Goal: Use online tool/utility: Utilize a website feature to perform a specific function

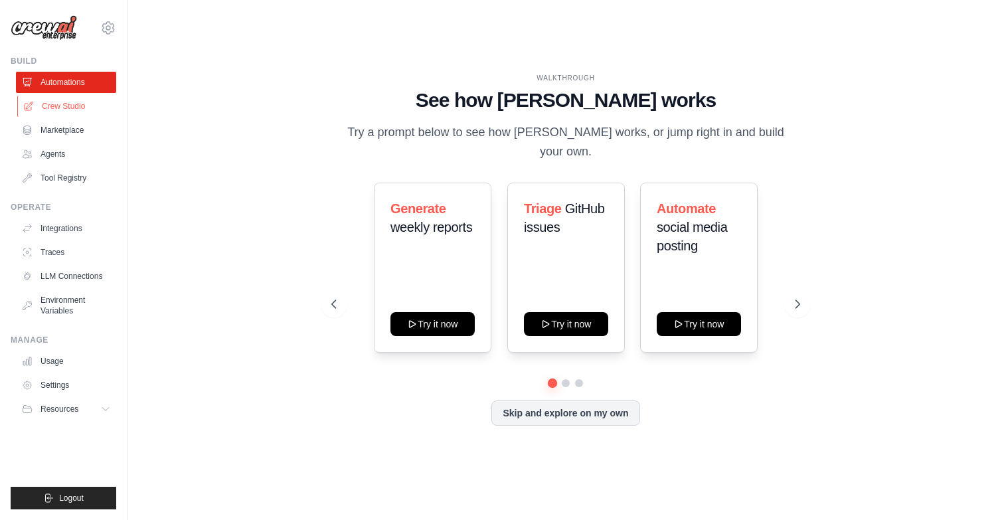
click at [71, 107] on link "Crew Studio" at bounding box center [67, 106] width 100 height 21
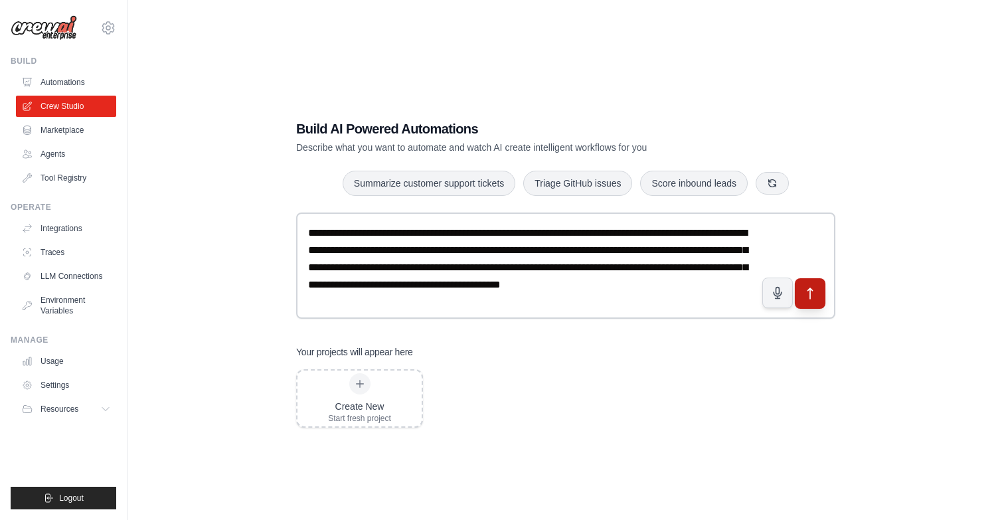
type textarea "**********"
click at [817, 284] on button "submit" at bounding box center [810, 293] width 31 height 31
click at [71, 106] on link "Crew Studio" at bounding box center [67, 106] width 100 height 21
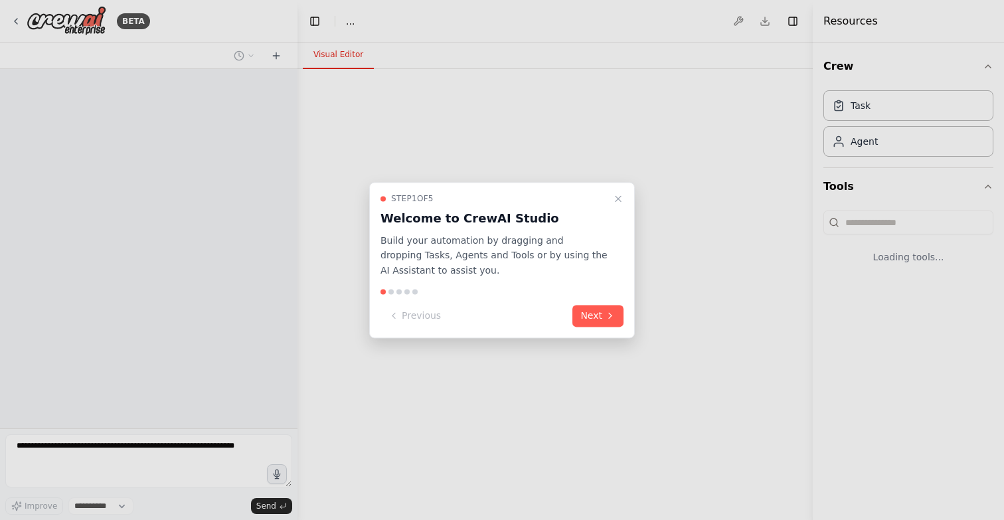
select select "****"
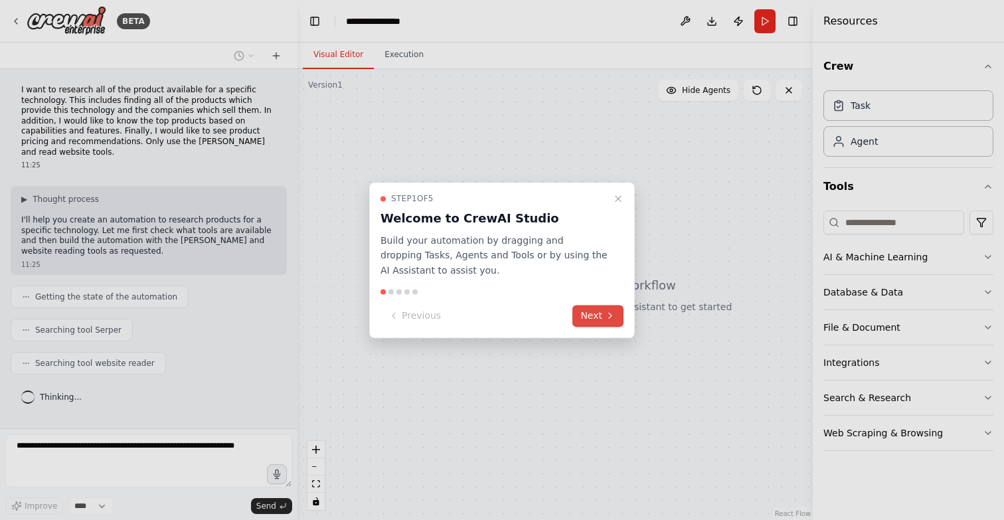
click at [589, 315] on button "Next" at bounding box center [598, 316] width 51 height 22
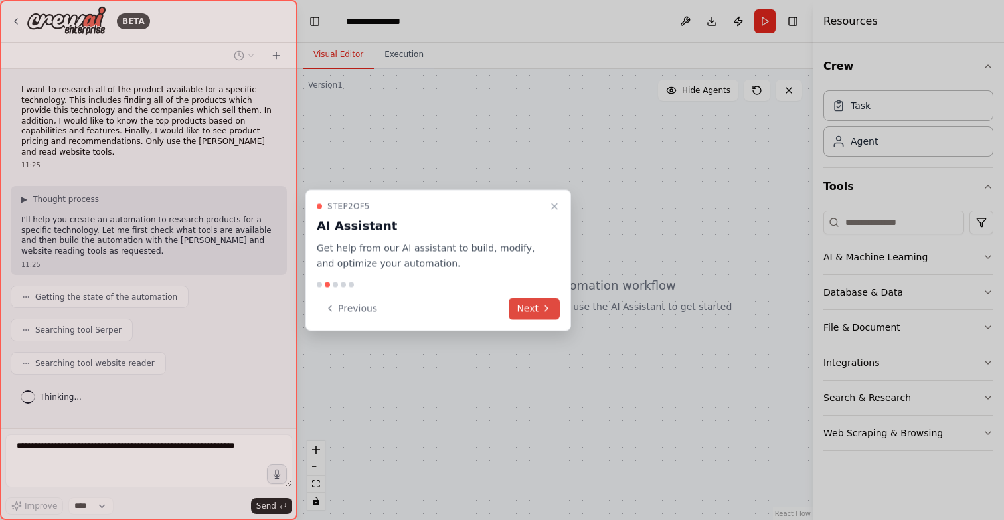
click at [525, 310] on button "Next" at bounding box center [534, 309] width 51 height 22
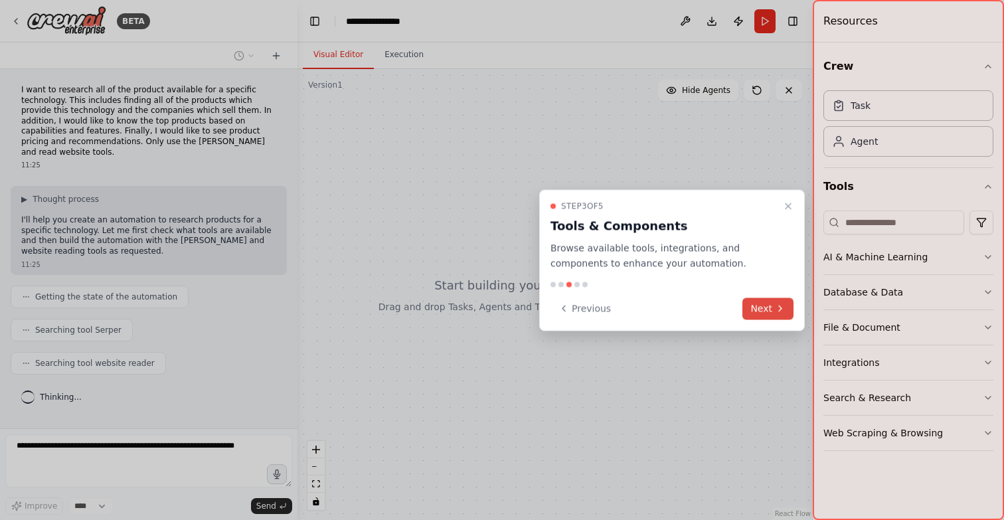
click at [759, 310] on button "Next" at bounding box center [768, 309] width 51 height 22
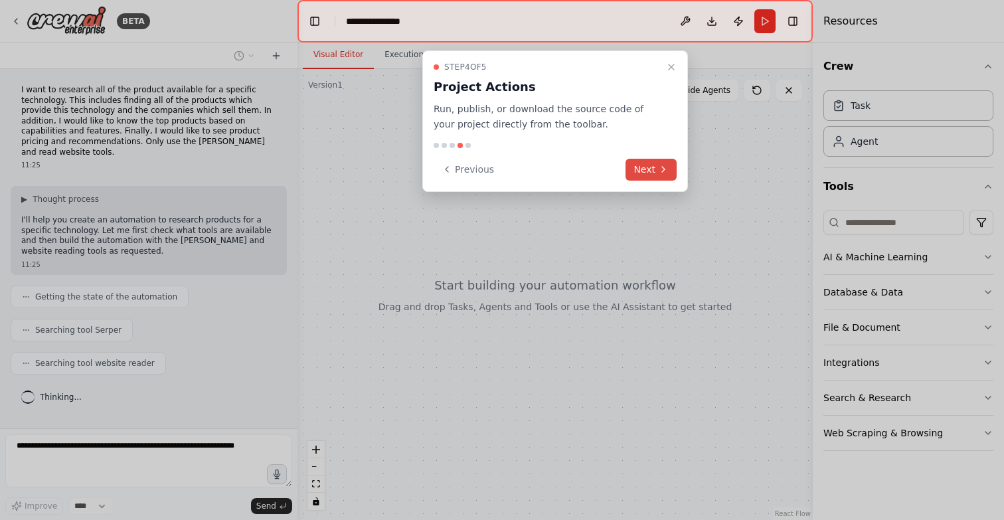
click at [637, 160] on button "Next" at bounding box center [651, 170] width 51 height 22
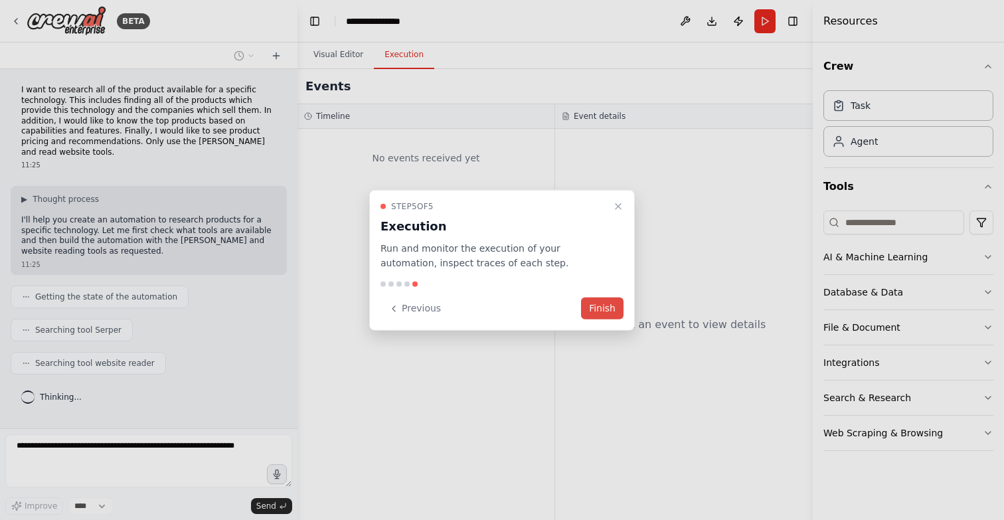
click at [602, 312] on button "Finish" at bounding box center [602, 309] width 43 height 22
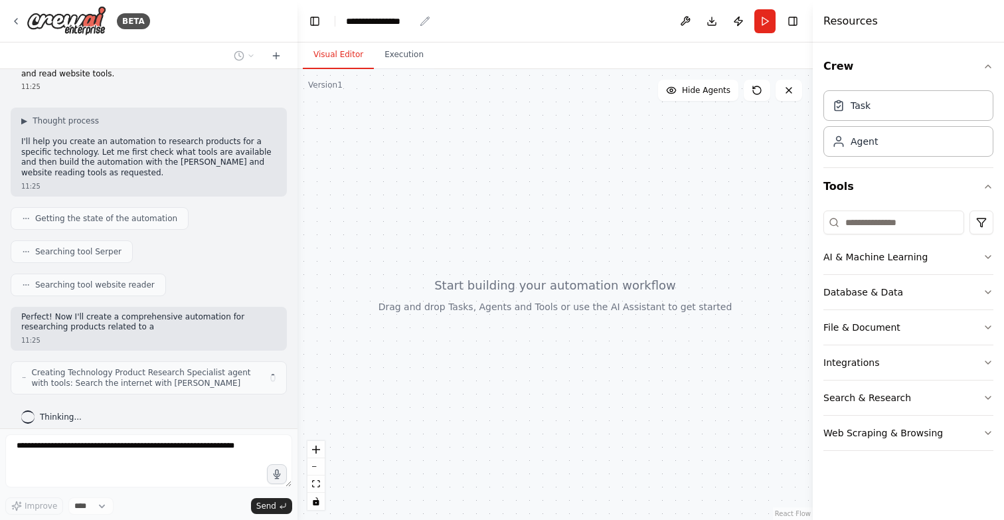
click at [366, 25] on div "**********" at bounding box center [380, 21] width 68 height 13
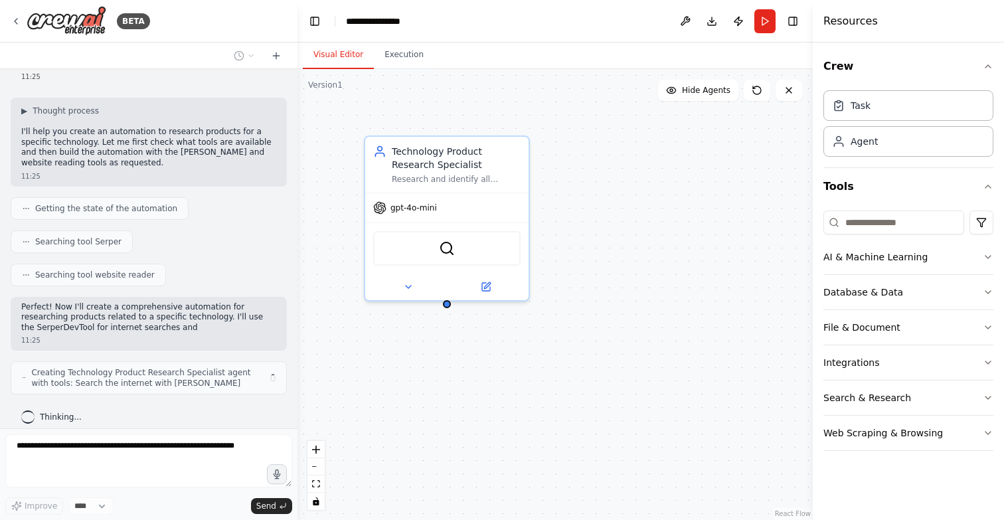
scroll to position [99, 0]
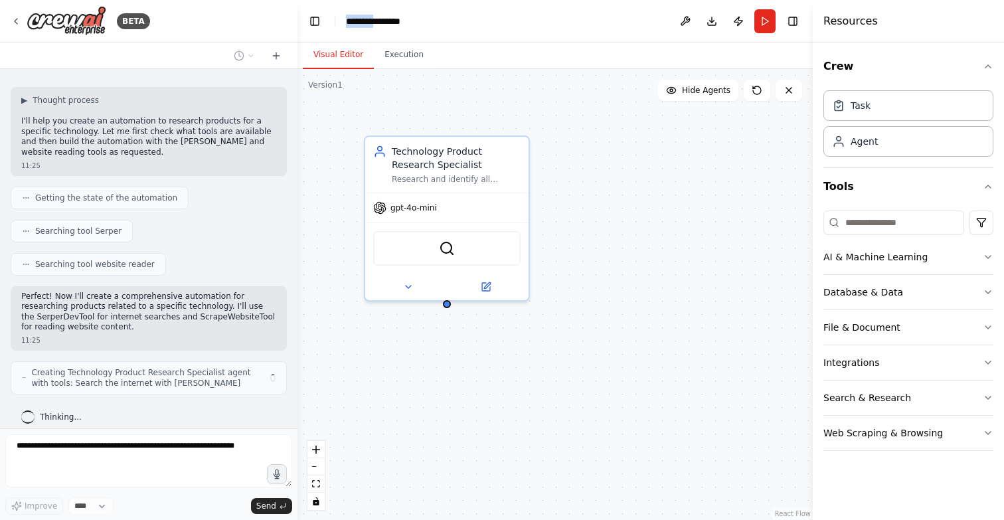
click at [366, 25] on div "**********" at bounding box center [396, 21] width 100 height 13
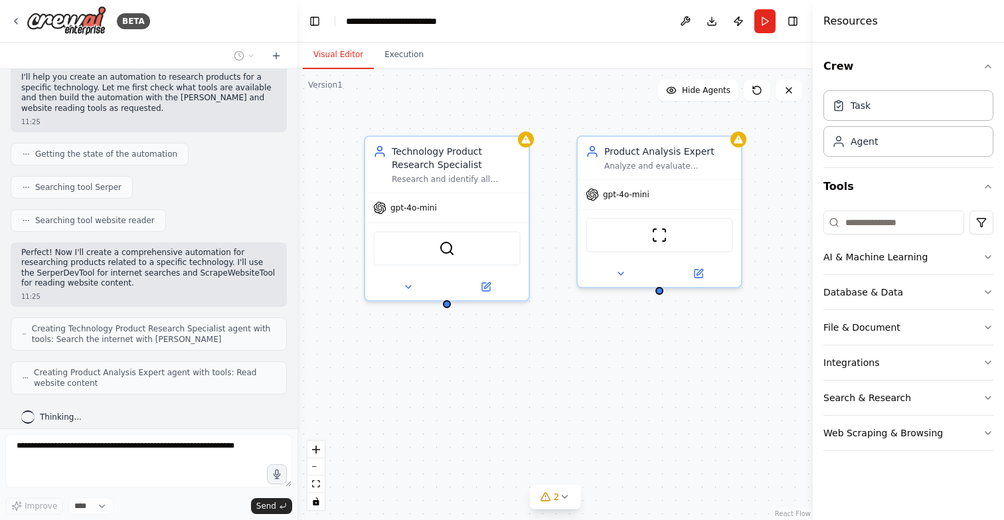
click at [529, 45] on div "Visual Editor Execution" at bounding box center [555, 56] width 515 height 27
click at [548, 26] on header "**********" at bounding box center [555, 21] width 515 height 43
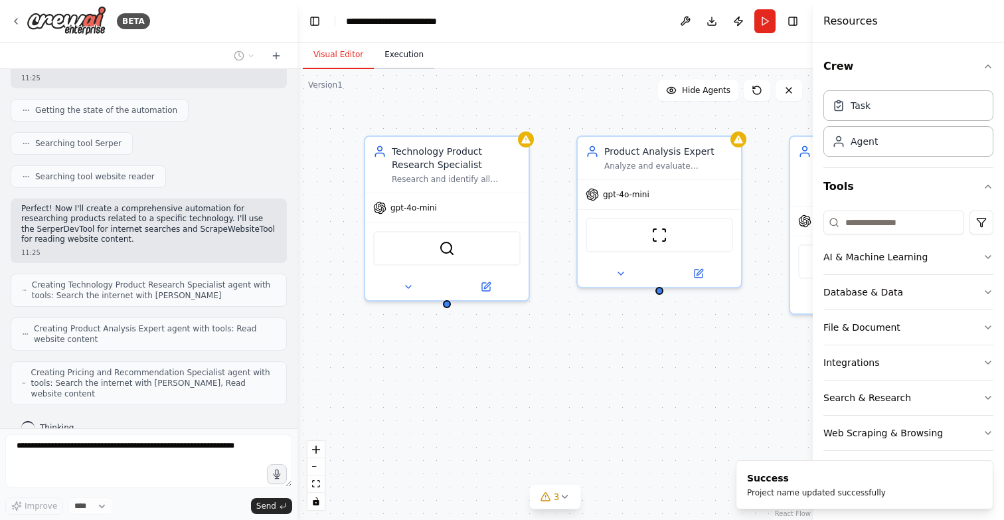
click at [390, 60] on button "Execution" at bounding box center [404, 55] width 60 height 28
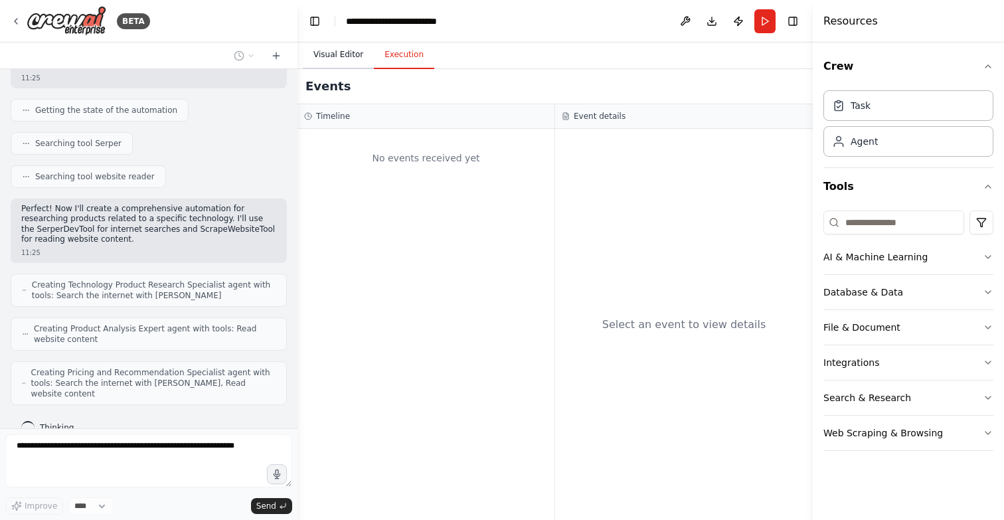
click at [349, 56] on button "Visual Editor" at bounding box center [338, 55] width 71 height 28
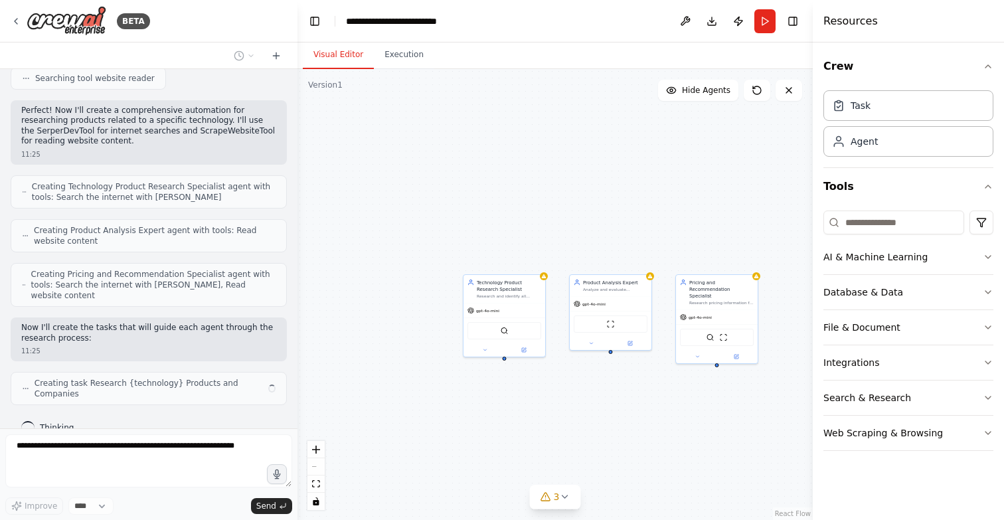
scroll to position [274, 0]
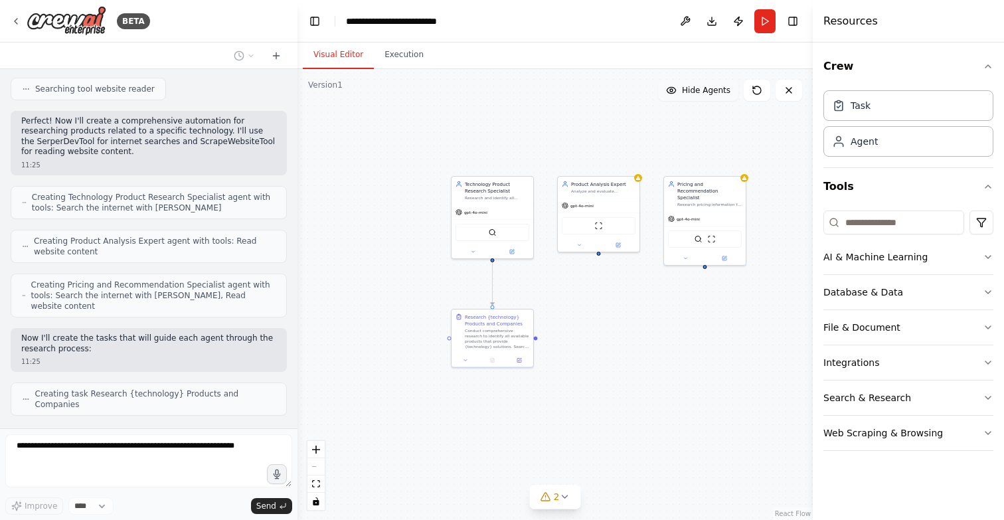
drag, startPoint x: 691, startPoint y: 192, endPoint x: 679, endPoint y: 93, distance: 99.7
click at [679, 93] on div "Version 1 Show Tools Hide Agents .deletable-edge-delete-btn { width: 20px; heig…" at bounding box center [555, 294] width 515 height 451
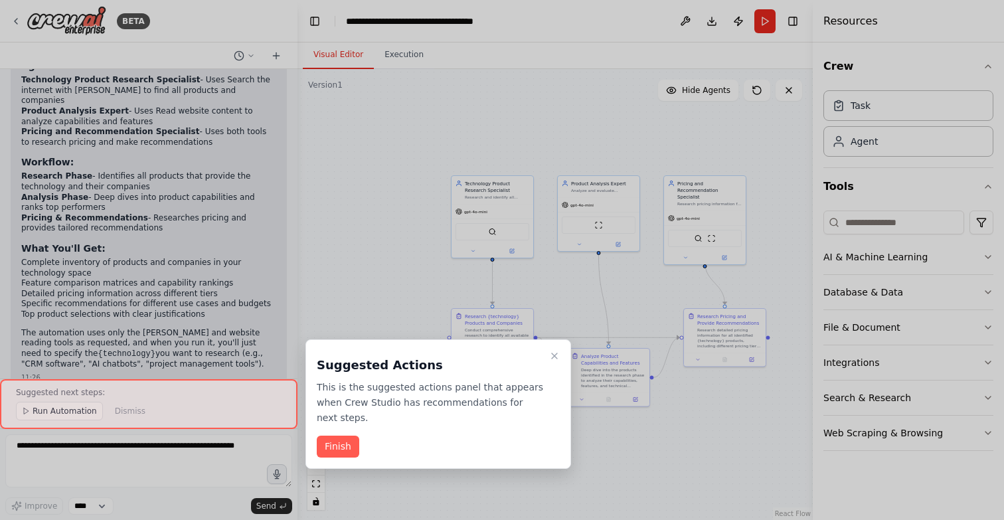
scroll to position [928, 0]
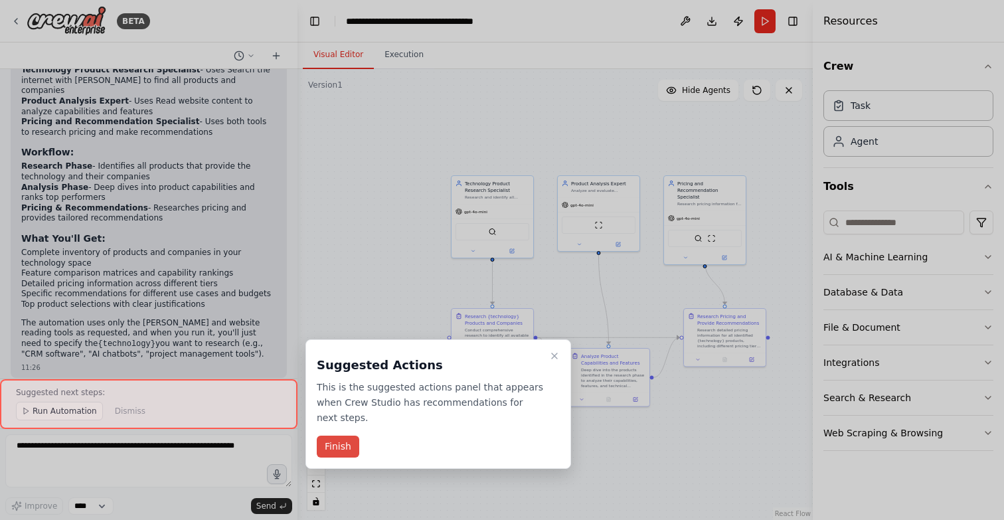
click at [340, 451] on button "Finish" at bounding box center [338, 447] width 43 height 22
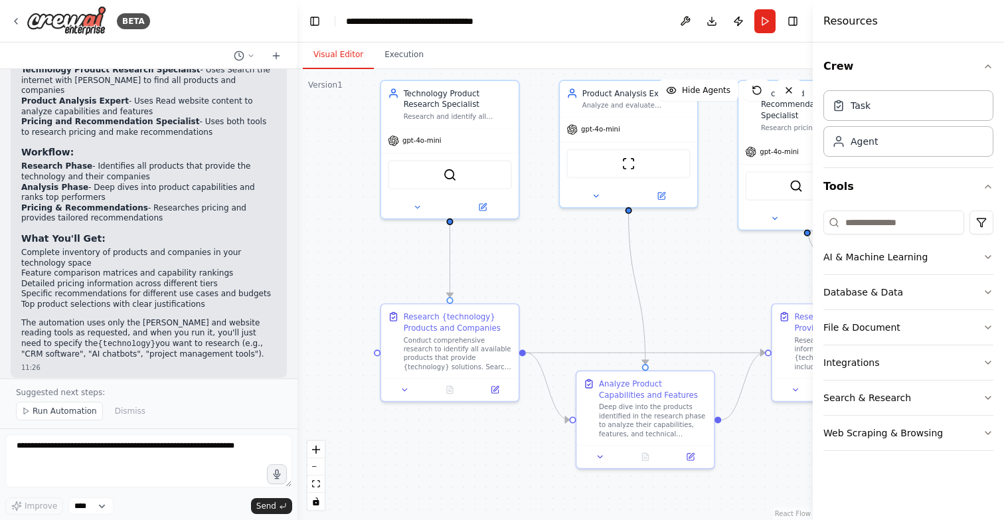
drag, startPoint x: 419, startPoint y: 314, endPoint x: 357, endPoint y: 270, distance: 75.8
click at [357, 270] on div ".deletable-edge-delete-btn { width: 20px; height: 20px; border: 0px solid #ffff…" at bounding box center [555, 294] width 515 height 451
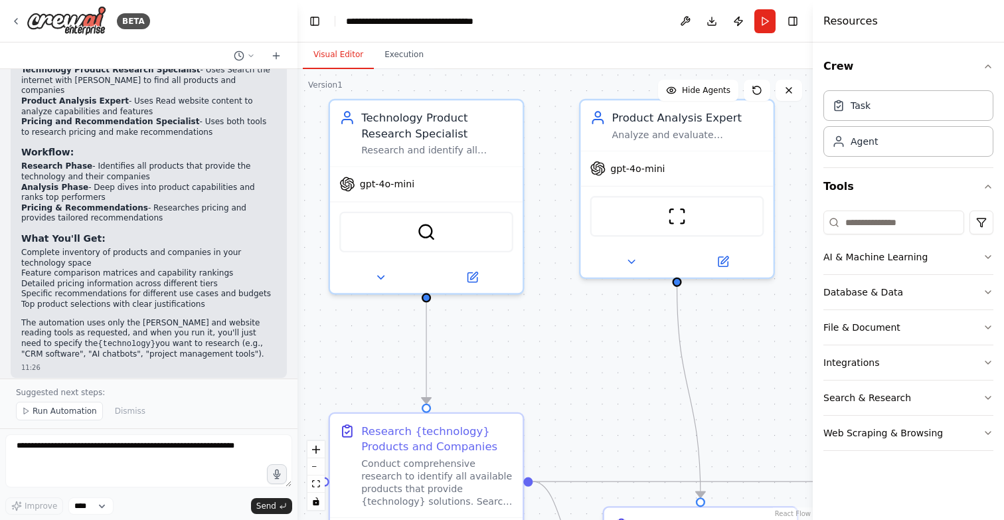
drag, startPoint x: 400, startPoint y: 247, endPoint x: 337, endPoint y: 347, distance: 118.2
click at [337, 347] on div ".deletable-edge-delete-btn { width: 20px; height: 20px; border: 0px solid #ffff…" at bounding box center [555, 294] width 515 height 451
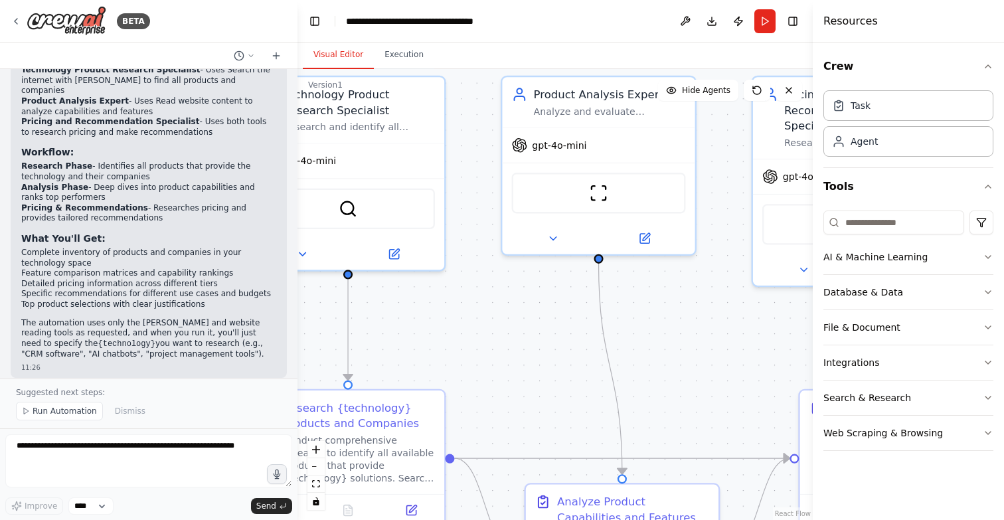
drag, startPoint x: 622, startPoint y: 349, endPoint x: 545, endPoint y: 324, distance: 81.3
click at [545, 324] on div ".deletable-edge-delete-btn { width: 20px; height: 20px; border: 0px solid #ffff…" at bounding box center [555, 294] width 515 height 451
click at [397, 260] on button at bounding box center [393, 253] width 88 height 19
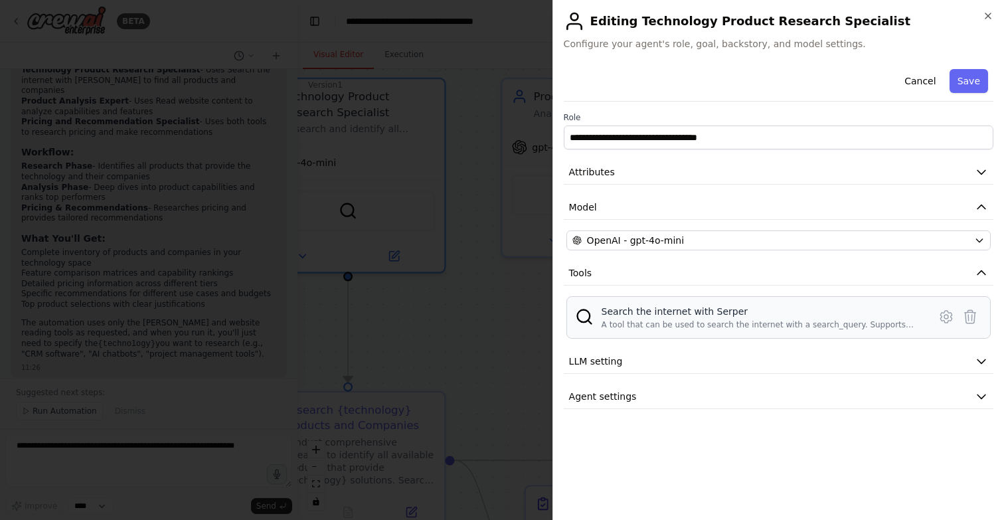
click at [771, 314] on div "Search the internet with Serper" at bounding box center [762, 311] width 320 height 13
click at [950, 317] on icon at bounding box center [947, 317] width 16 height 16
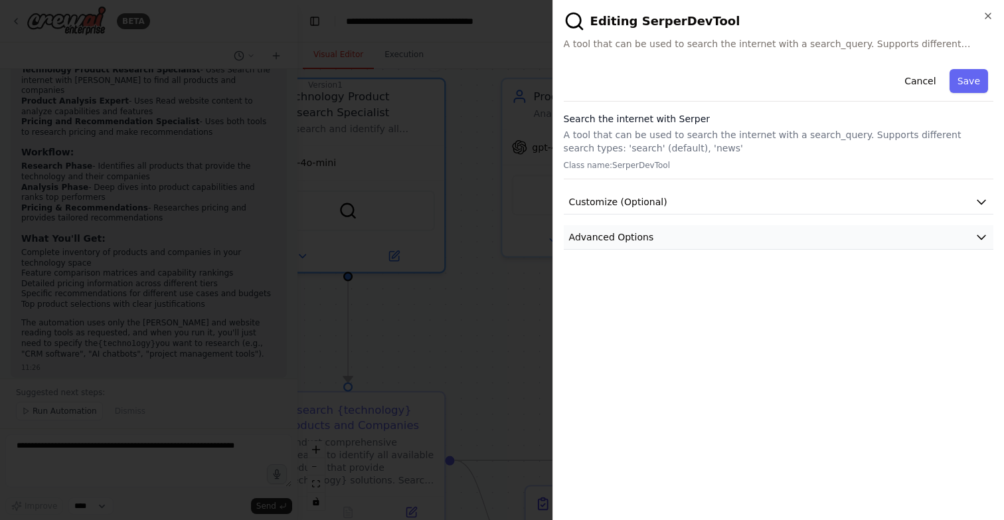
click at [976, 234] on icon "button" at bounding box center [981, 237] width 13 height 13
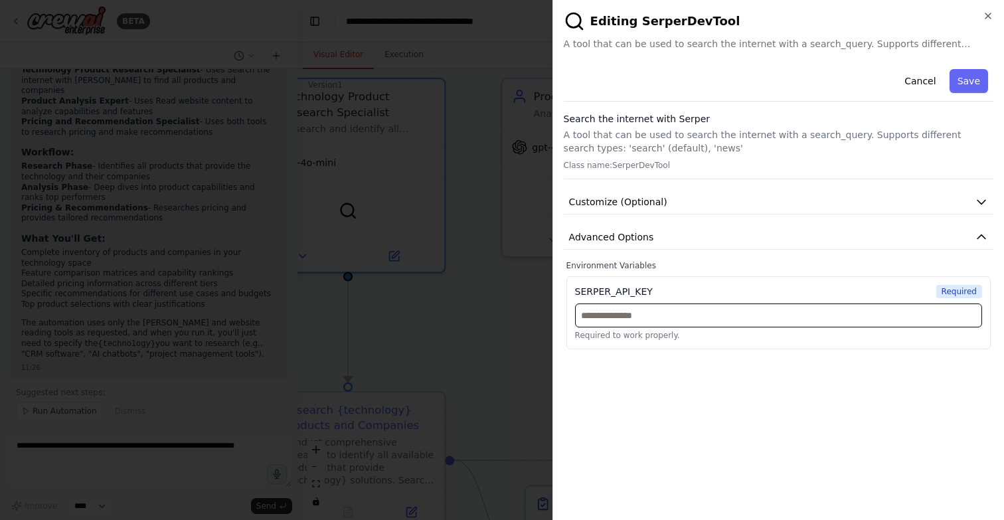
click at [707, 311] on input "text" at bounding box center [778, 316] width 407 height 24
paste input "**********"
type input "**********"
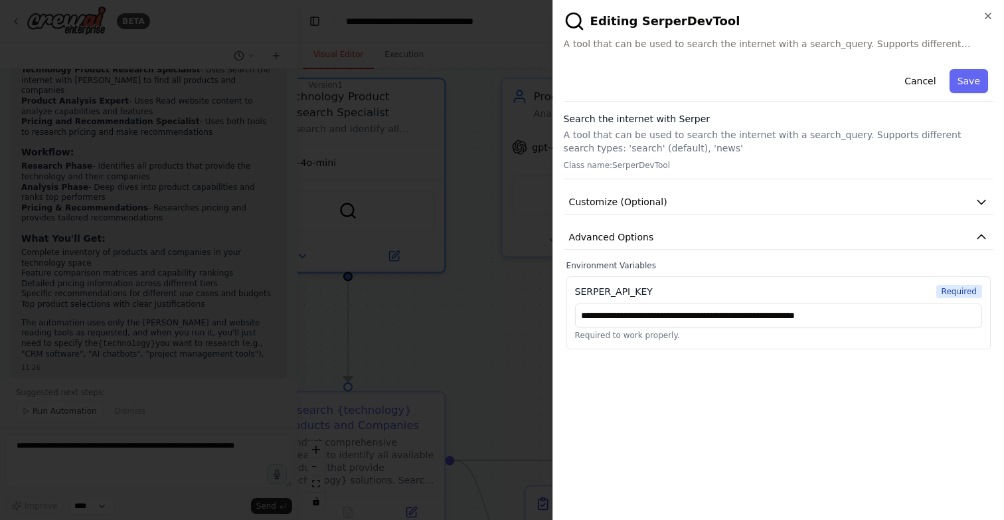
click at [676, 393] on div "**********" at bounding box center [779, 287] width 430 height 446
click at [976, 91] on button "Save" at bounding box center [969, 81] width 39 height 24
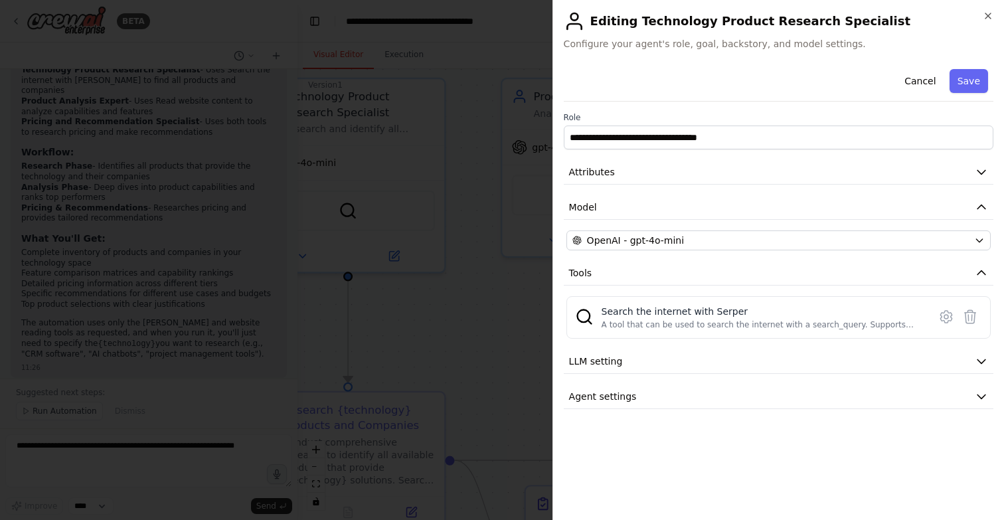
click at [976, 91] on button "Save" at bounding box center [969, 81] width 39 height 24
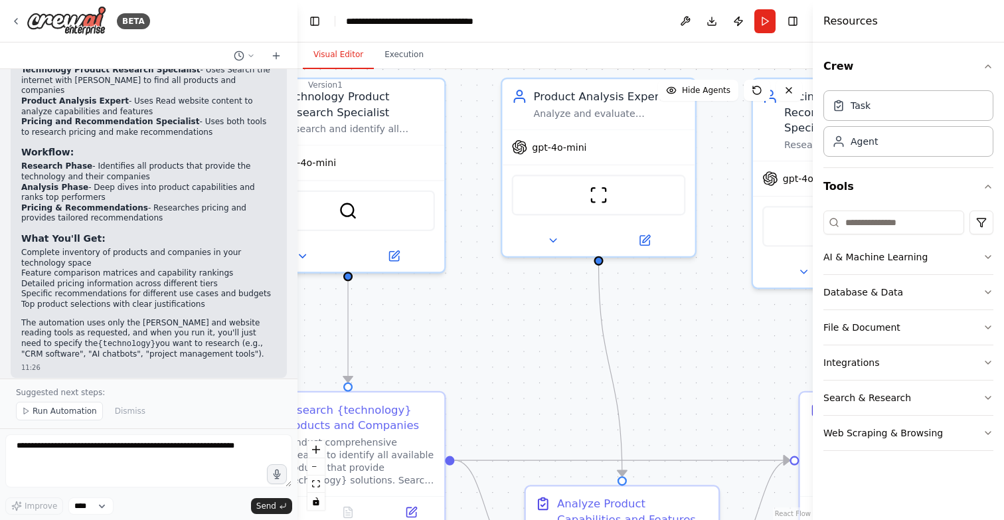
click at [472, 349] on div ".deletable-edge-delete-btn { width: 20px; height: 20px; border: 0px solid #ffff…" at bounding box center [555, 294] width 515 height 451
click at [15, 24] on icon at bounding box center [16, 21] width 11 height 11
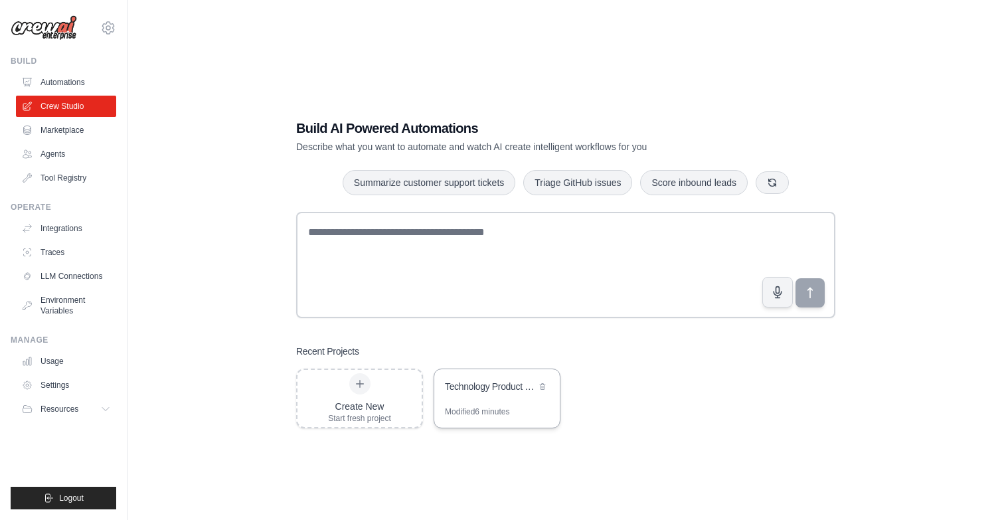
click at [488, 411] on div "Modified 6 minutes" at bounding box center [477, 412] width 64 height 11
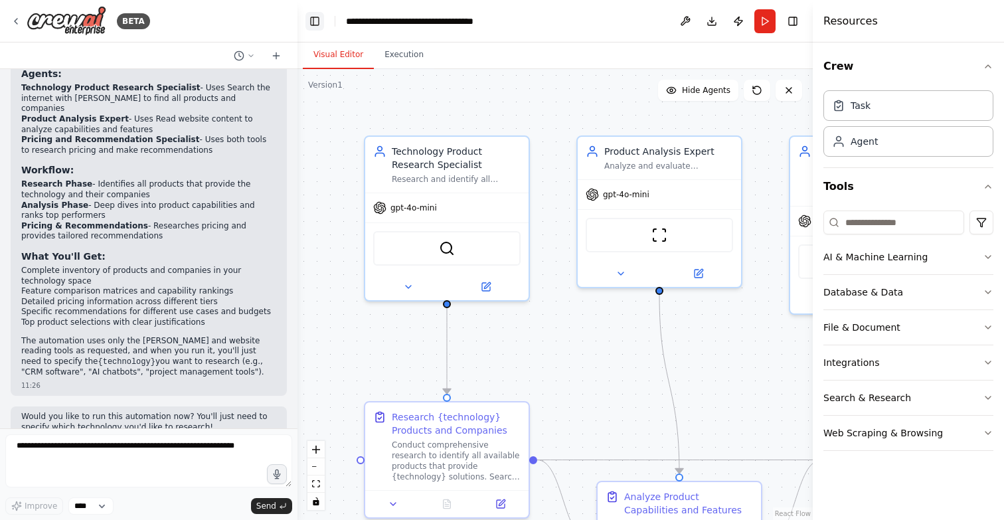
scroll to position [878, 0]
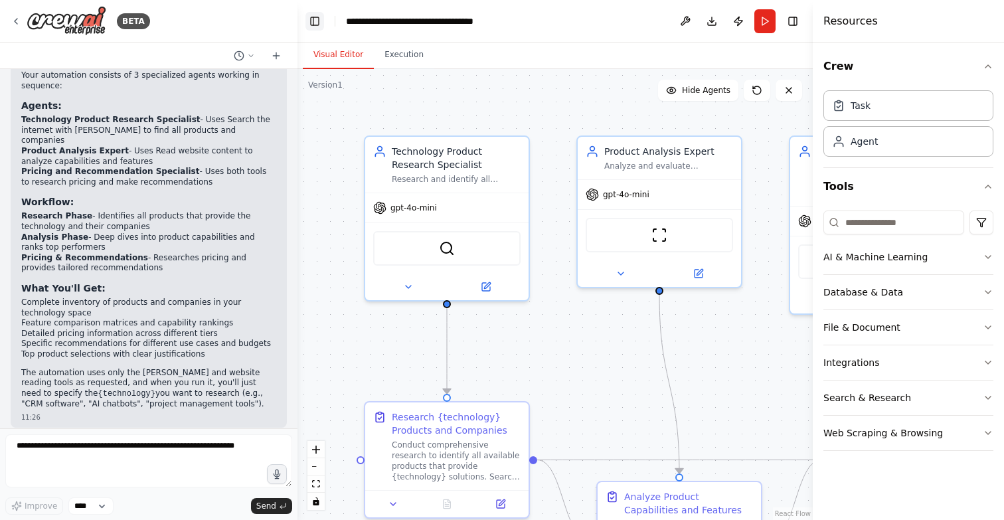
click at [316, 19] on button "Toggle Left Sidebar" at bounding box center [315, 21] width 19 height 19
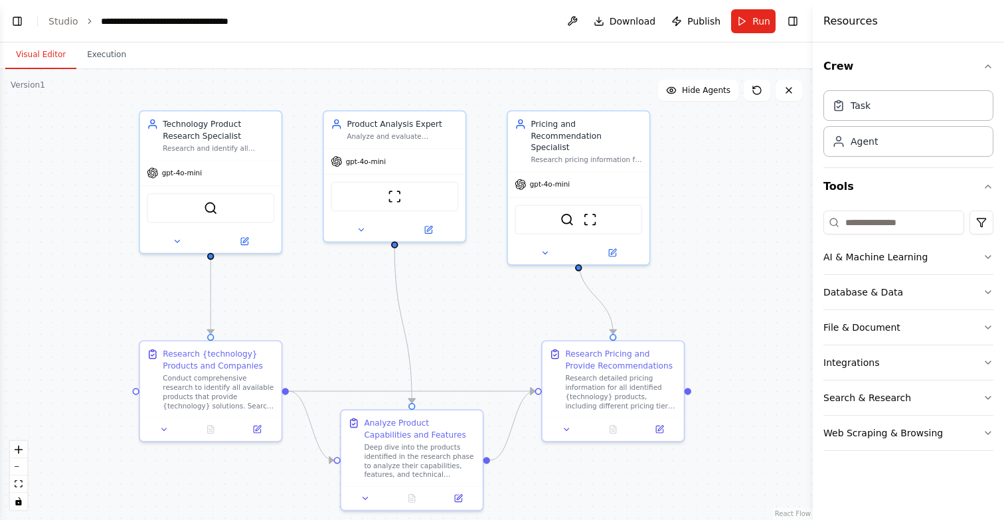
drag, startPoint x: 271, startPoint y: 130, endPoint x: 306, endPoint y: 60, distance: 77.5
click at [306, 60] on div "Visual Editor Execution Version 1 Show Tools Hide Agents .deletable-edge-delete…" at bounding box center [406, 282] width 813 height 478
click at [429, 231] on icon at bounding box center [427, 227] width 9 height 9
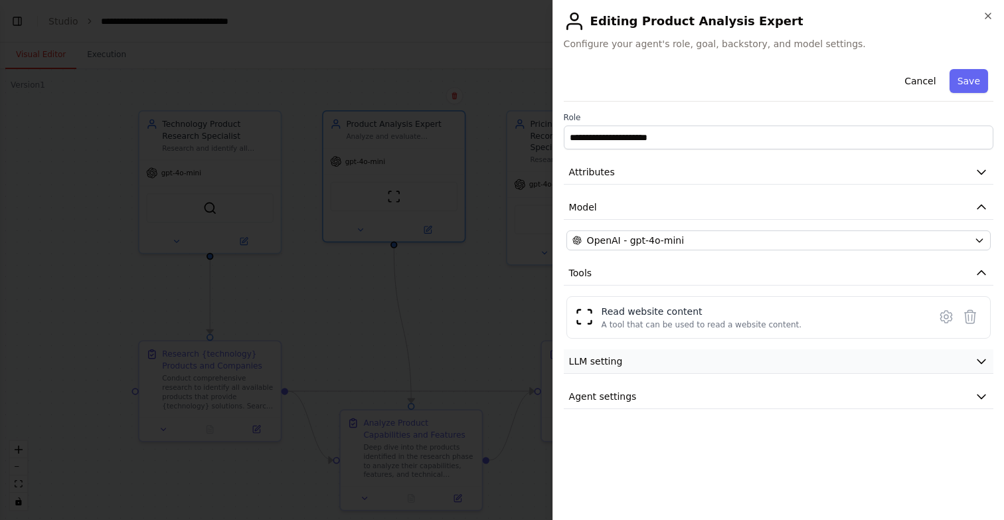
click at [590, 360] on span "LLM setting" at bounding box center [596, 361] width 54 height 13
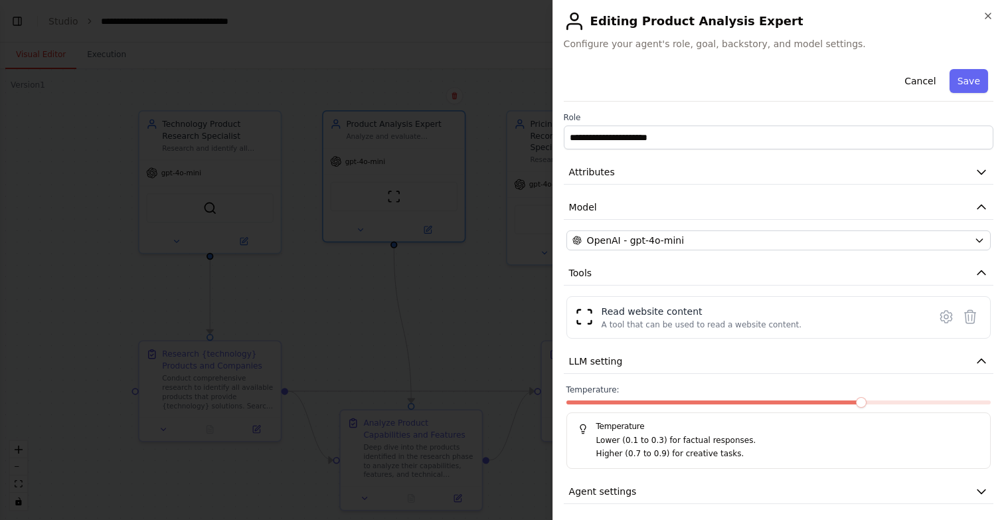
click at [415, 240] on div at bounding box center [502, 260] width 1004 height 520
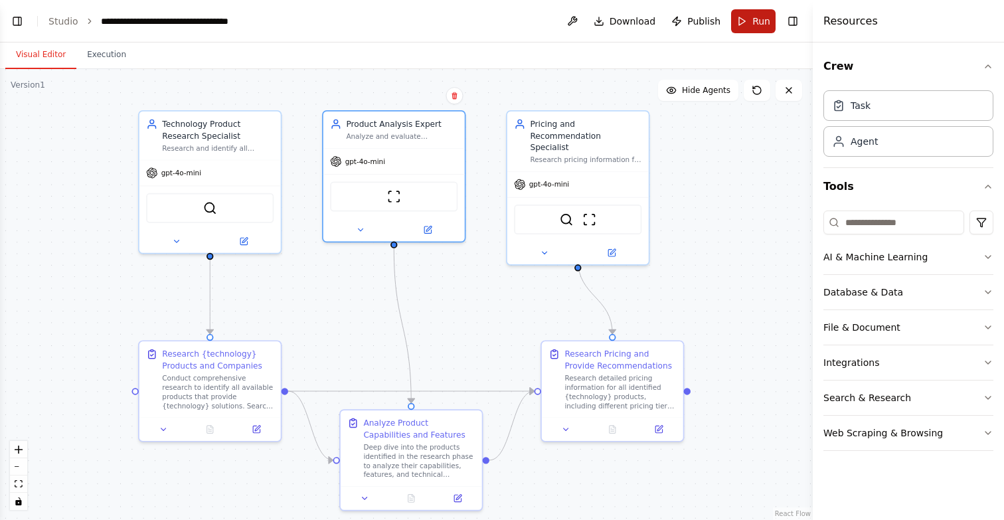
click at [751, 18] on button "Run" at bounding box center [753, 21] width 45 height 24
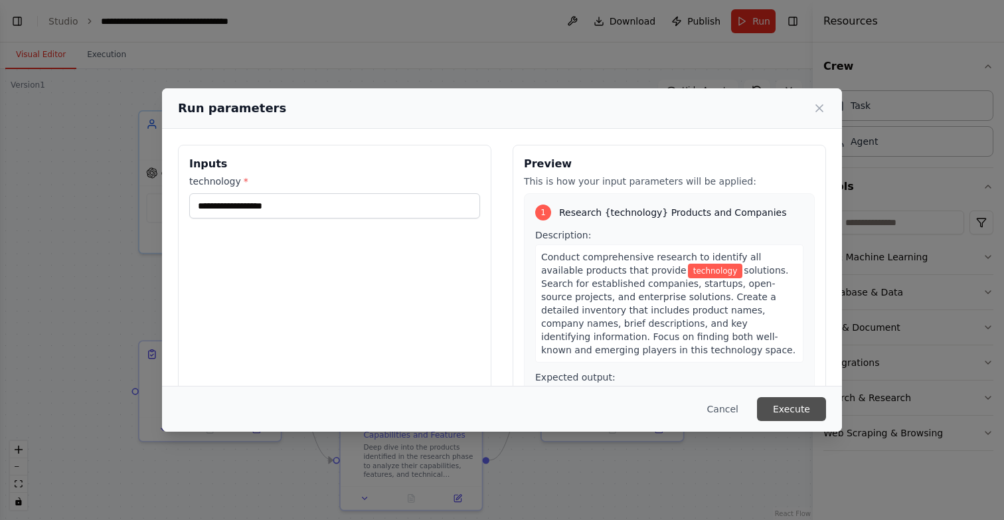
click at [801, 405] on button "Execute" at bounding box center [791, 409] width 69 height 24
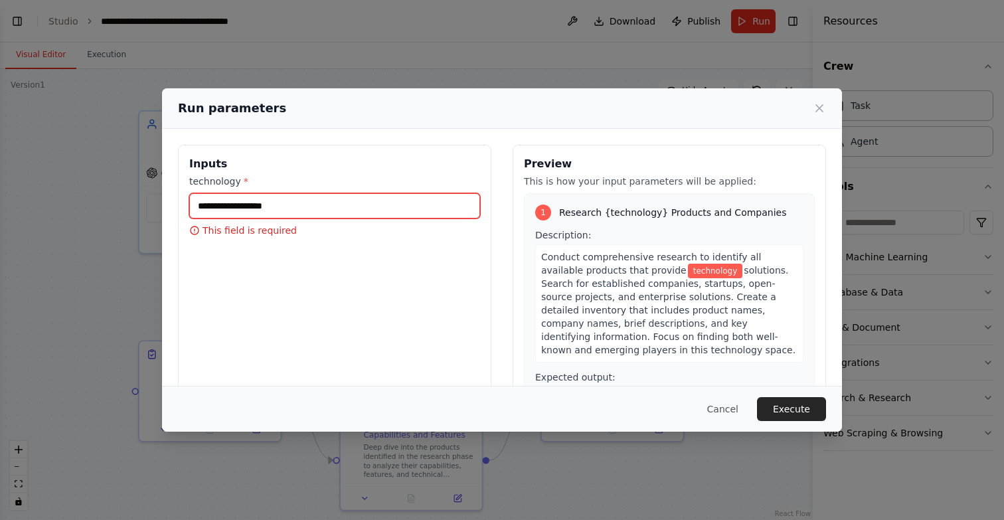
click at [416, 205] on input "technology *" at bounding box center [334, 205] width 291 height 25
click at [326, 213] on input "technology *" at bounding box center [334, 205] width 291 height 25
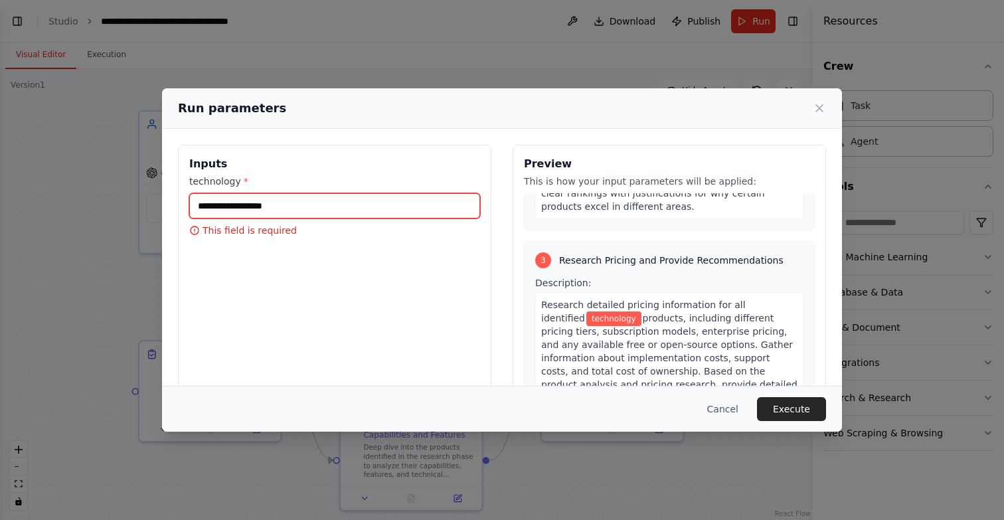
scroll to position [655, 0]
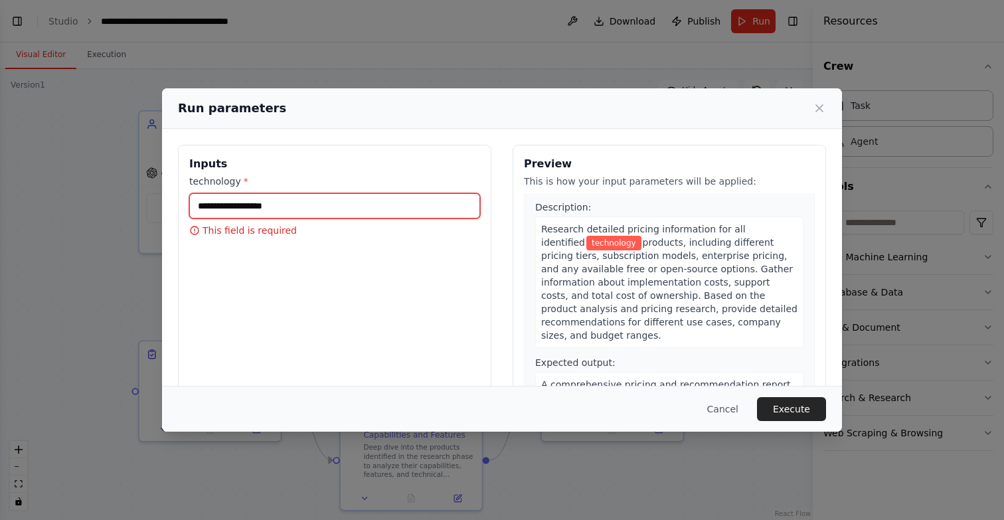
click at [316, 199] on input "technology *" at bounding box center [334, 205] width 291 height 25
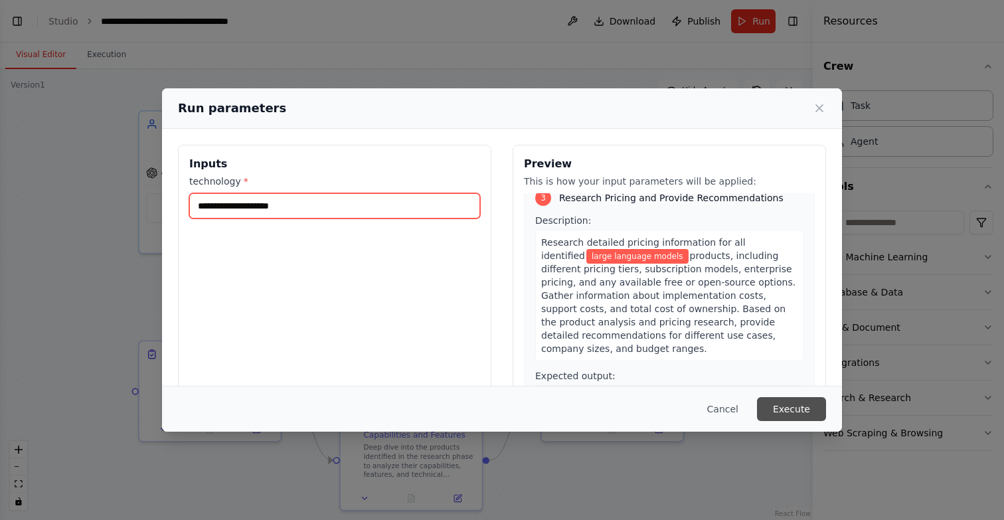
type input "**********"
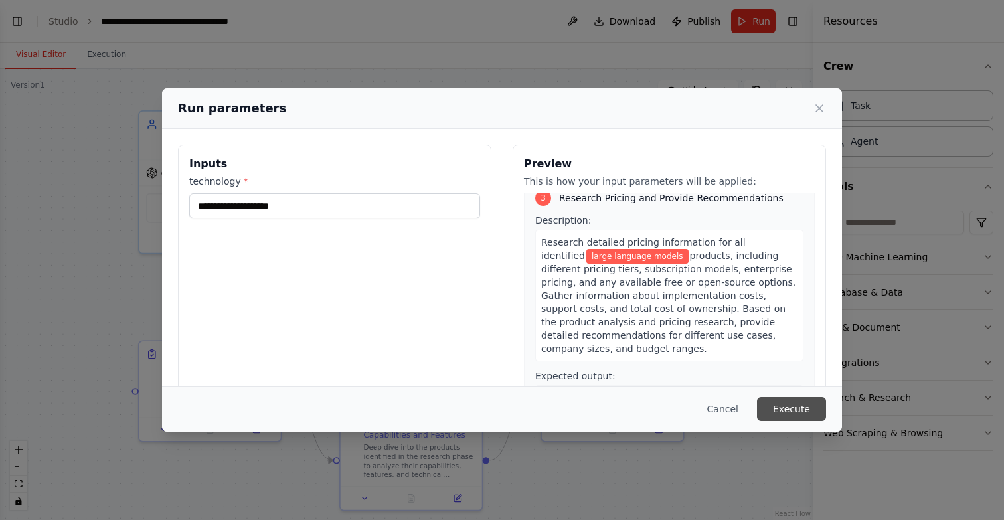
click at [796, 409] on button "Execute" at bounding box center [791, 409] width 69 height 24
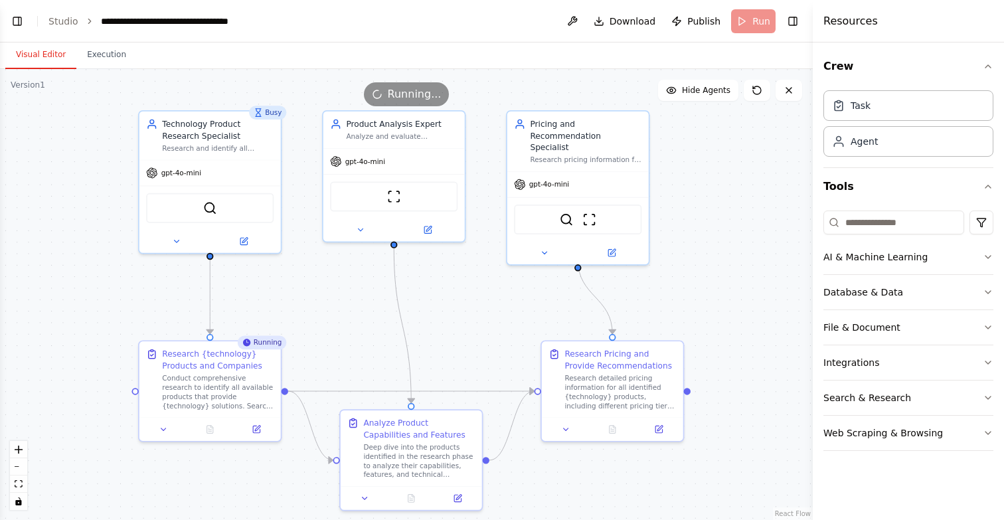
click at [703, 205] on div ".deletable-edge-delete-btn { width: 20px; height: 20px; border: 0px solid #ffff…" at bounding box center [406, 294] width 813 height 451
